Goal: Task Accomplishment & Management: Use online tool/utility

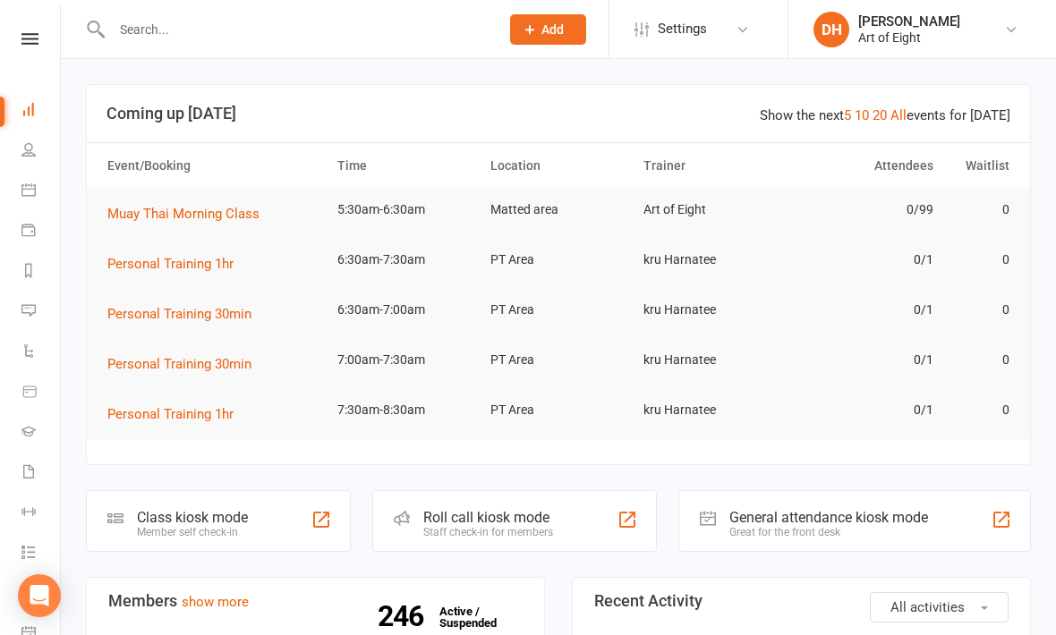
click at [186, 509] on div "Class kiosk mode" at bounding box center [192, 517] width 111 height 17
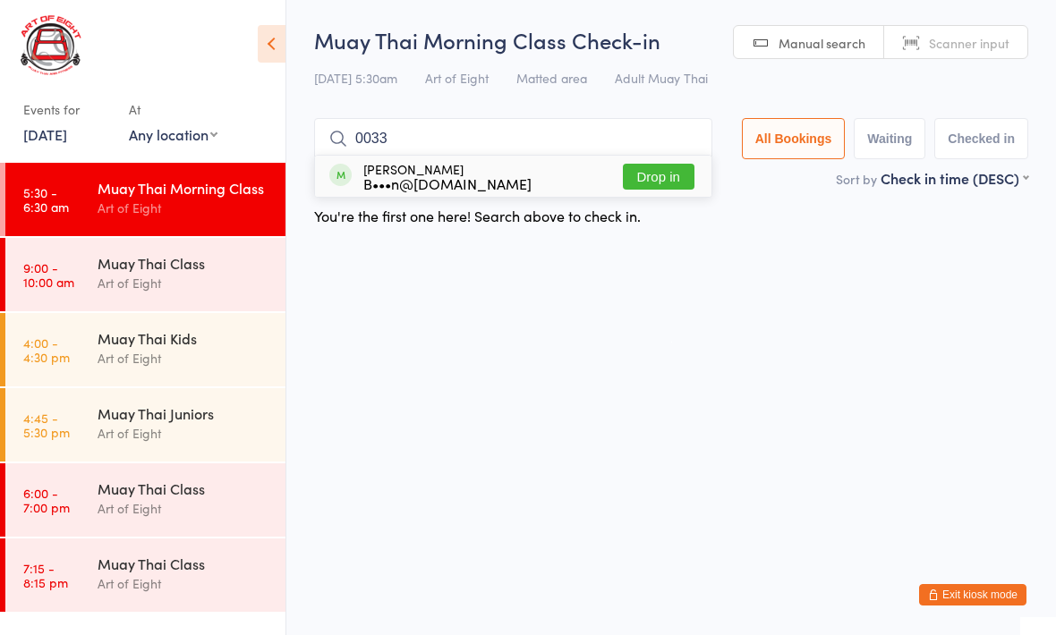
type input "0033"
click at [666, 175] on button "Drop in" at bounding box center [659, 177] width 72 height 26
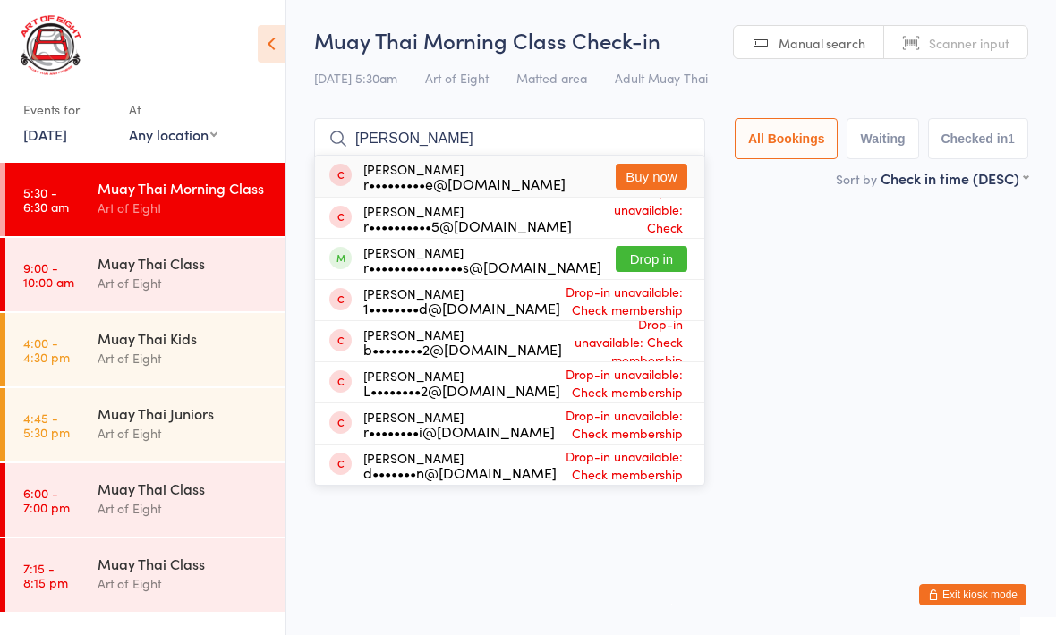
type input "Ray"
click at [650, 267] on button "Drop in" at bounding box center [652, 259] width 72 height 26
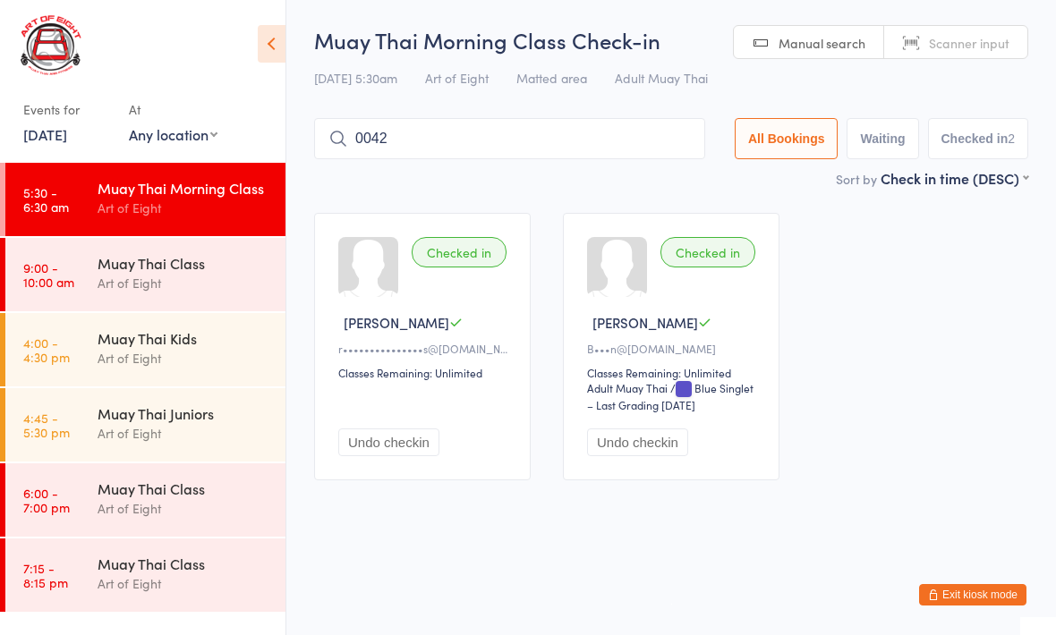
type input "0042"
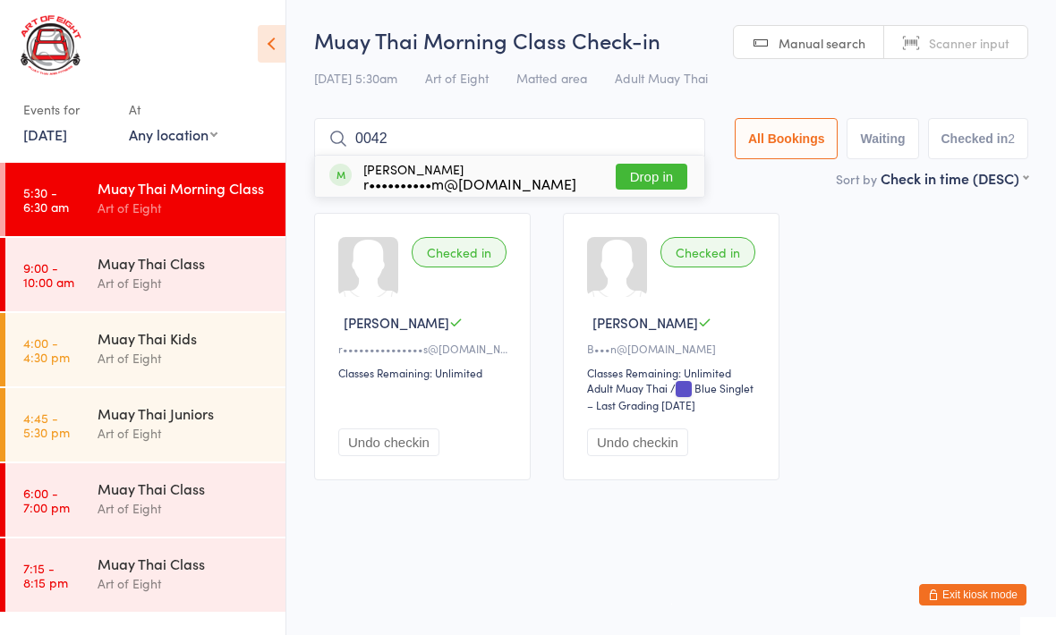
click at [634, 168] on button "Drop in" at bounding box center [652, 177] width 72 height 26
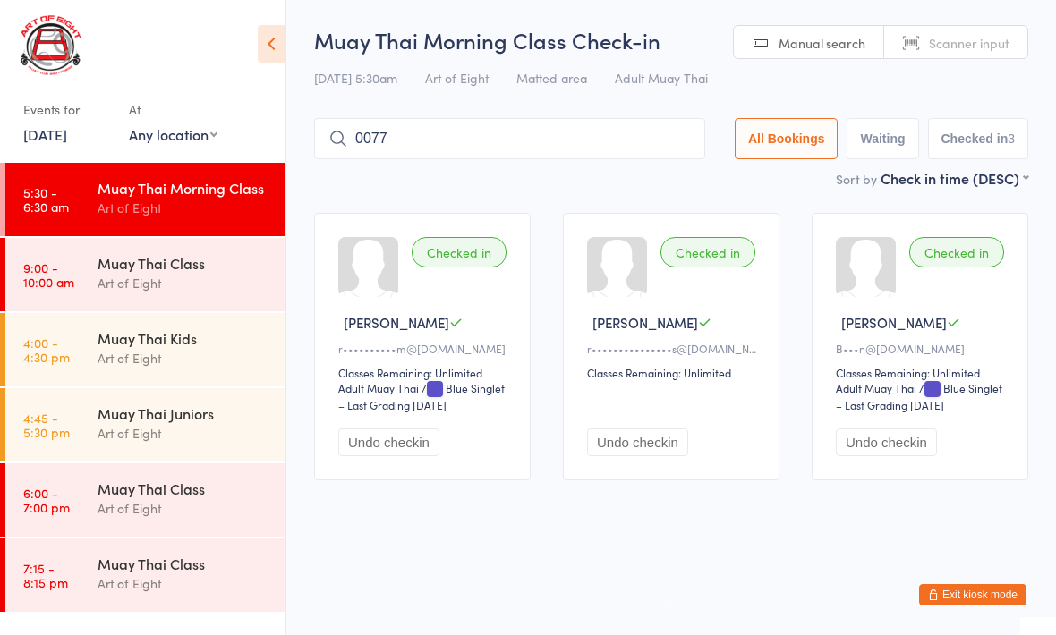
type input "0077"
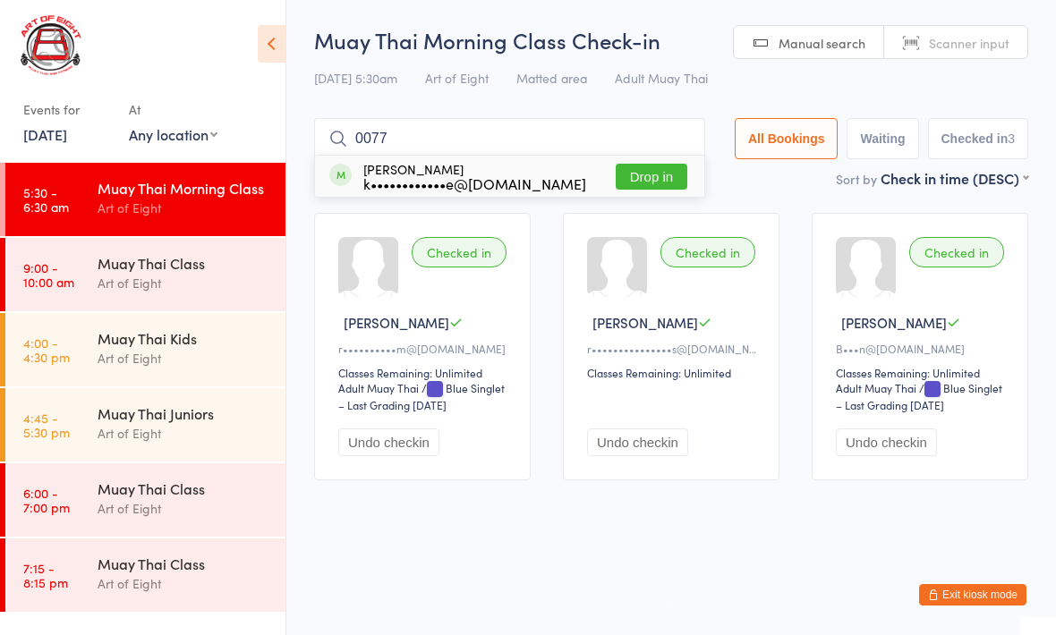
click at [650, 179] on button "Drop in" at bounding box center [652, 177] width 72 height 26
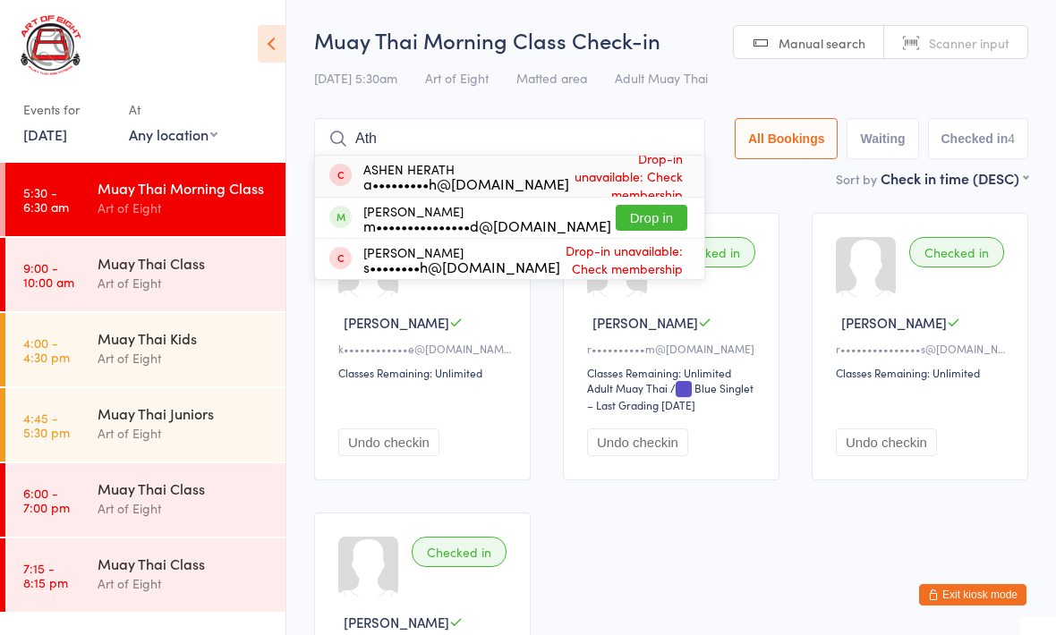
type input "Ath"
click at [659, 216] on button "Drop in" at bounding box center [652, 218] width 72 height 26
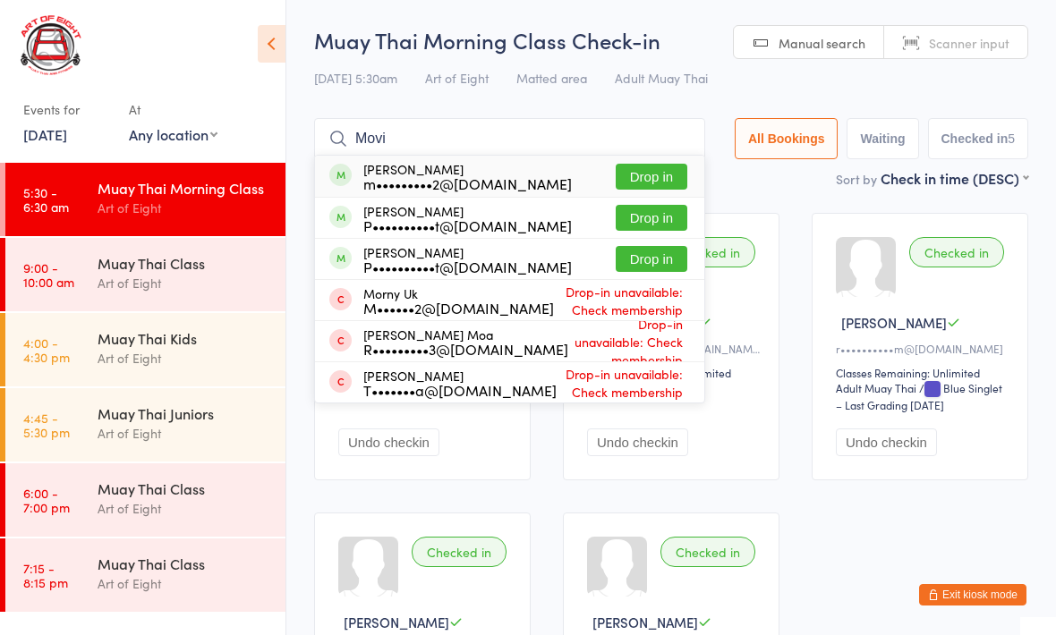
type input "Movi"
click at [639, 176] on button "Drop in" at bounding box center [652, 177] width 72 height 26
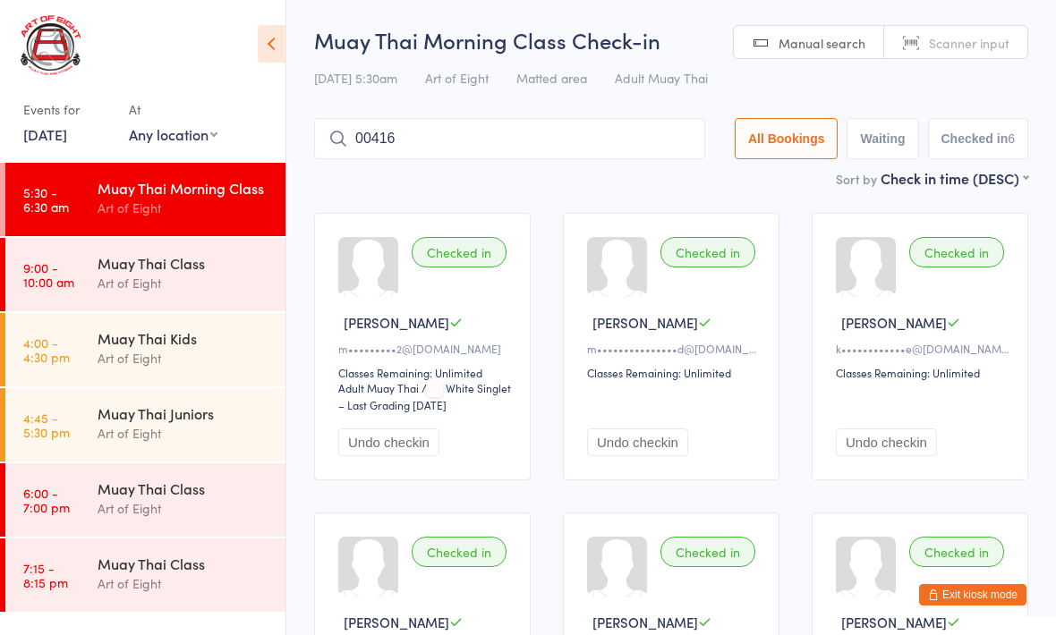
type input "00416"
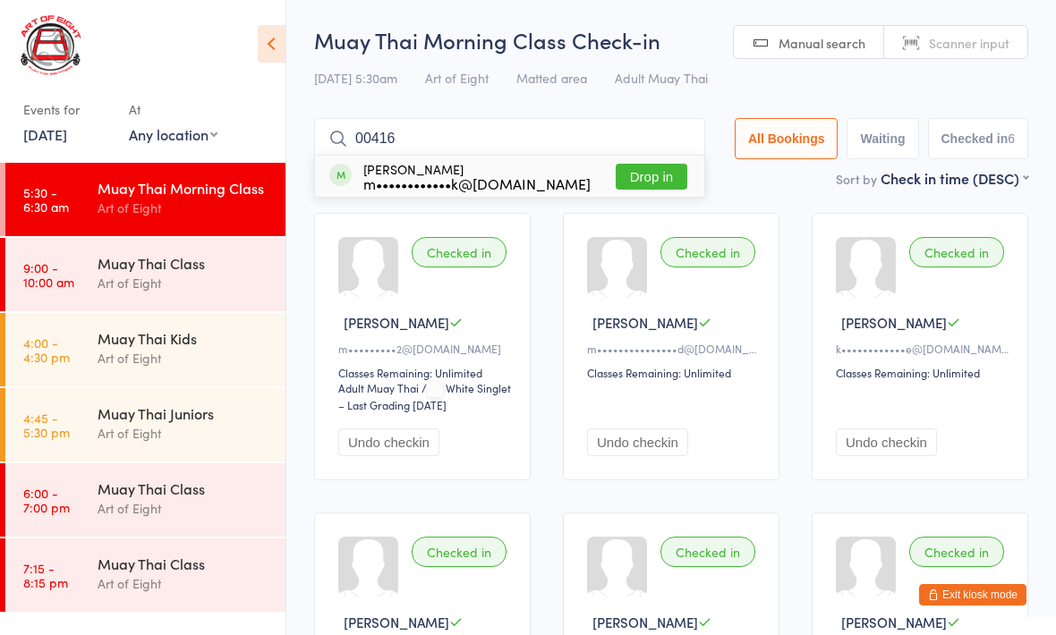
click at [646, 177] on button "Drop in" at bounding box center [652, 177] width 72 height 26
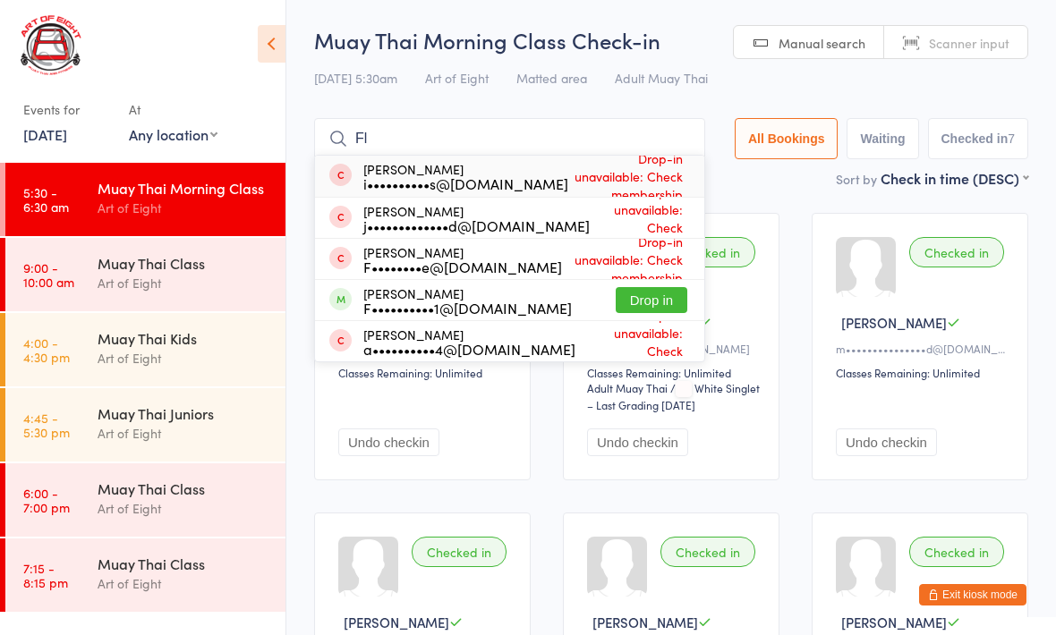
type input "Fl"
click at [617, 291] on button "Drop in" at bounding box center [652, 300] width 72 height 26
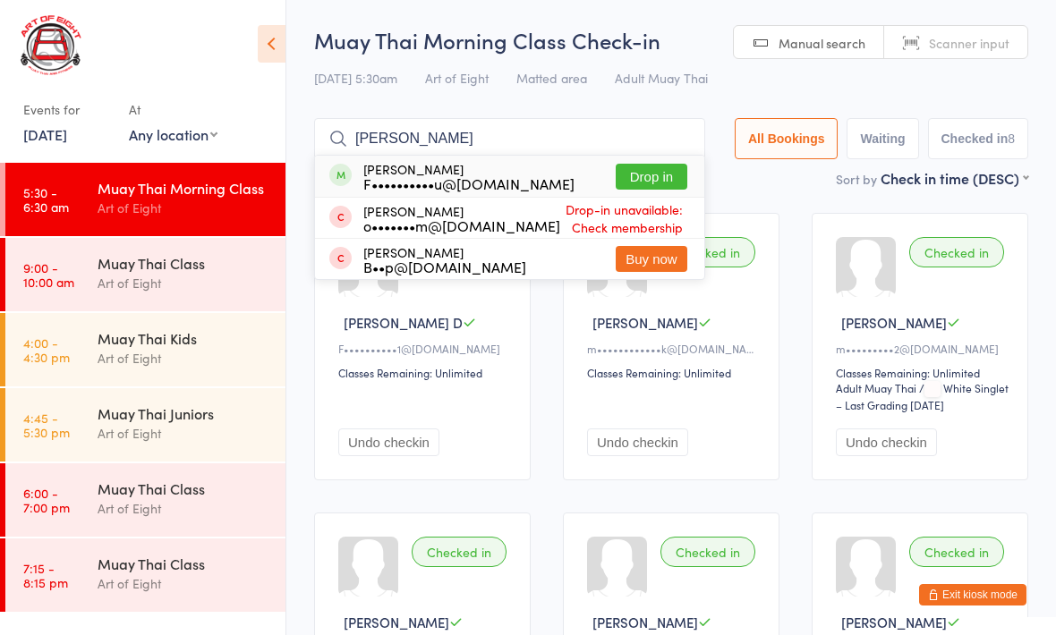
type input "Yee"
click at [648, 176] on button "Drop in" at bounding box center [652, 177] width 72 height 26
